Goal: Task Accomplishment & Management: Manage account settings

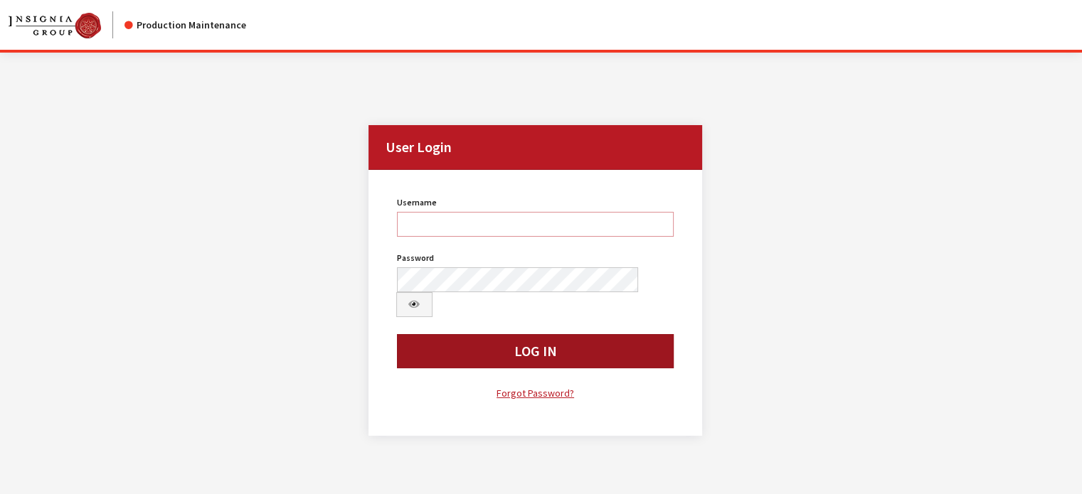
type input "jludwig"
click at [484, 337] on button "Log In" at bounding box center [535, 351] width 277 height 34
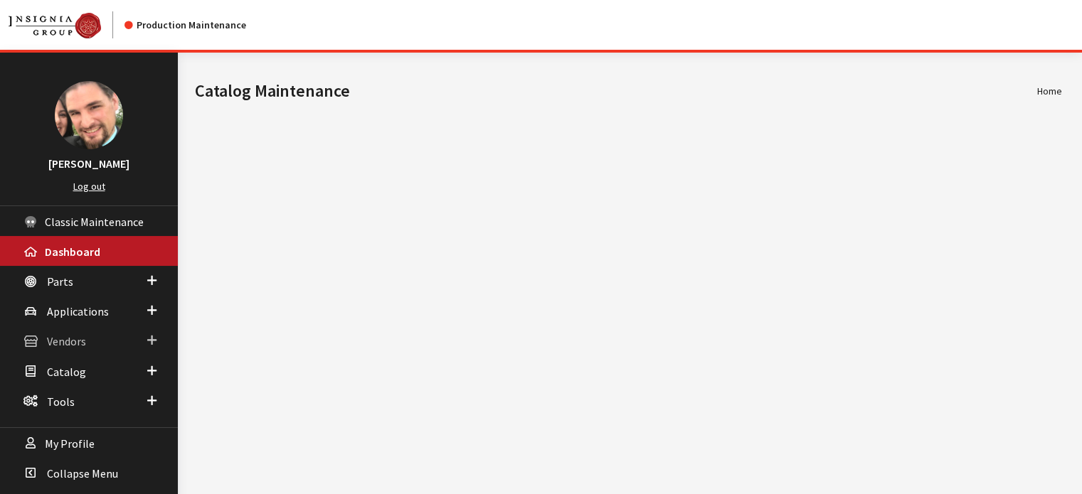
click at [71, 341] on span "Vendors" at bounding box center [66, 342] width 39 height 14
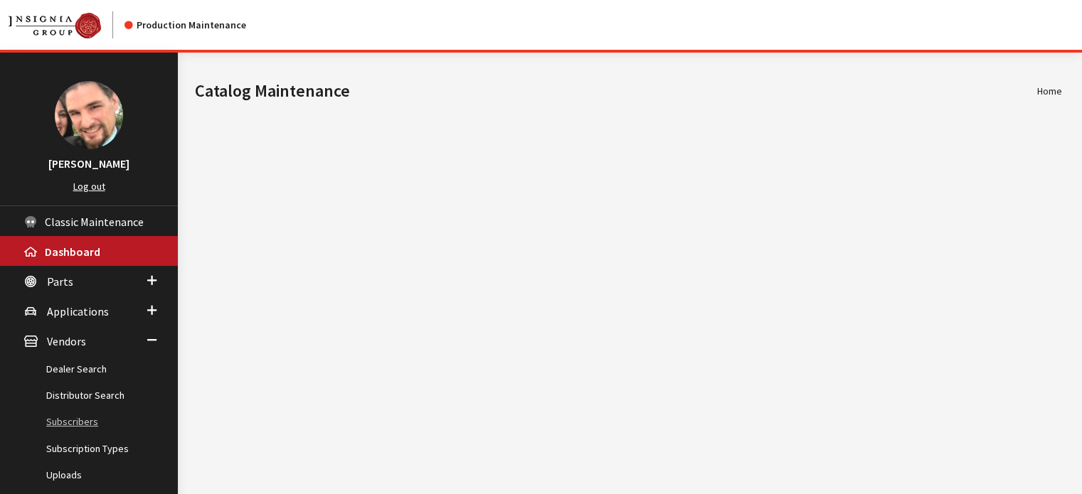
click at [81, 420] on link "Subscribers" at bounding box center [89, 422] width 178 height 26
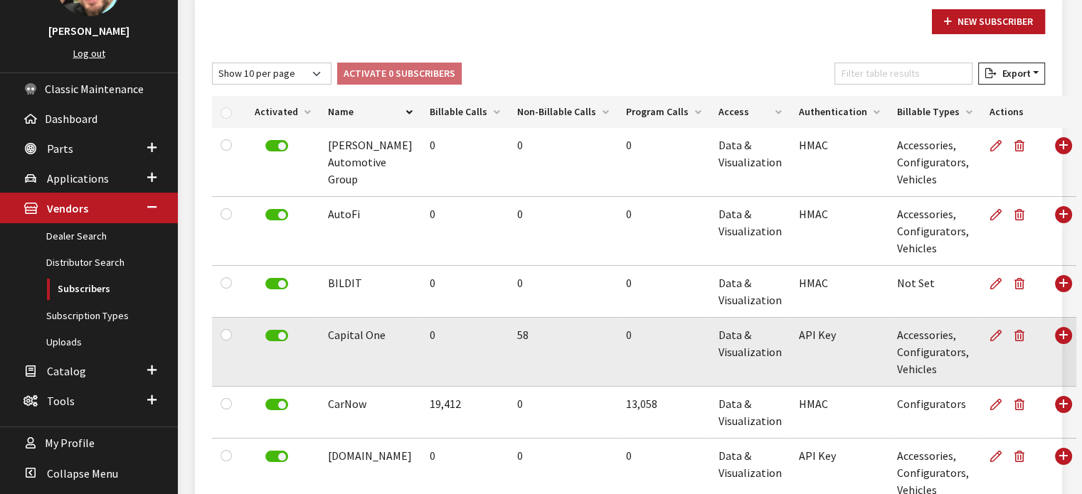
scroll to position [142, 0]
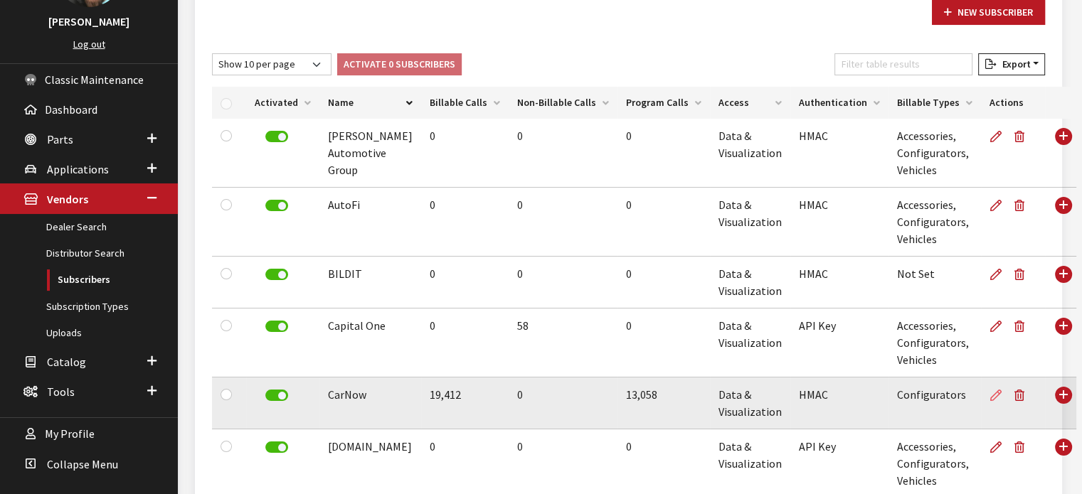
click at [990, 393] on icon at bounding box center [995, 396] width 11 height 11
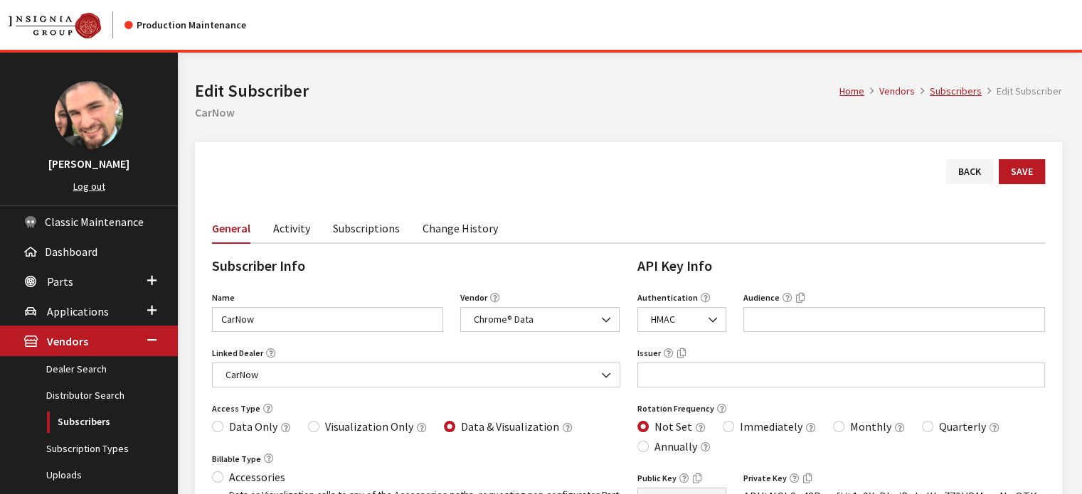
click at [292, 230] on link "Activity" at bounding box center [291, 228] width 37 height 30
